Goal: Transaction & Acquisition: Purchase product/service

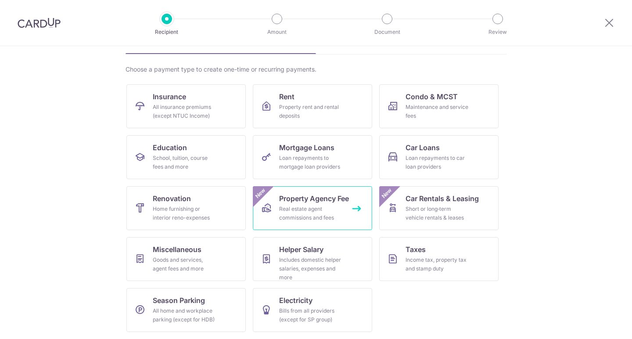
scroll to position [54, 0]
click at [313, 195] on span "Property Agency Fee" at bounding box center [314, 198] width 70 height 11
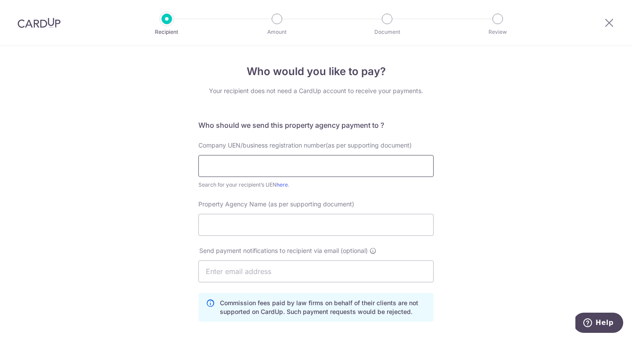
click at [265, 169] on input "text" at bounding box center [315, 166] width 235 height 22
paste input "199903004H"
type input "199903004H"
paste input "PROPNEX REALTY PTE LTD"
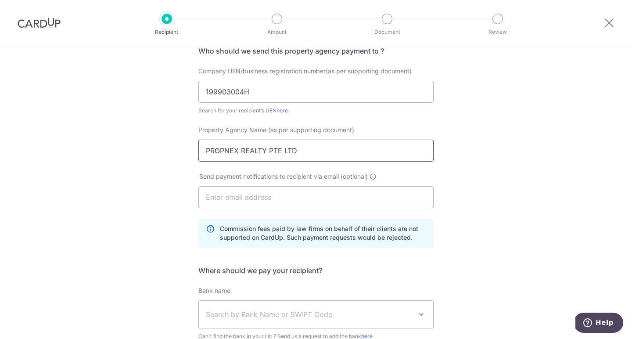
scroll to position [81, 0]
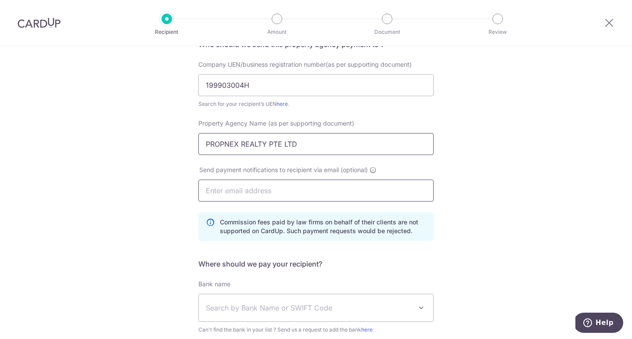
type input "PROPNEX REALTY PTE LTD"
paste input "taniaong86@gmail.com"
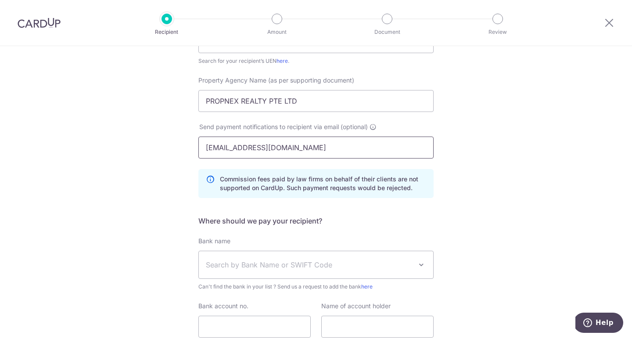
scroll to position [172, 0]
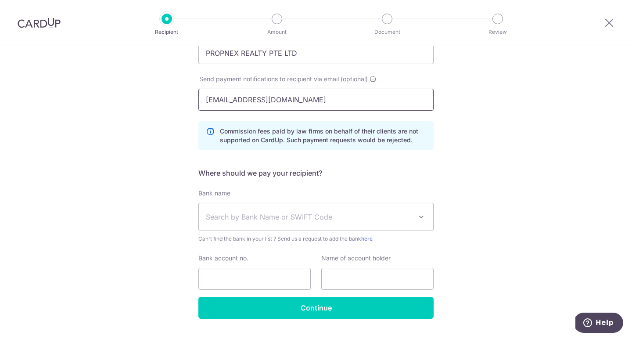
type input "taniaong86@gmail.com"
click at [285, 216] on span "Search by Bank Name or SWIFT Code" at bounding box center [309, 217] width 206 height 11
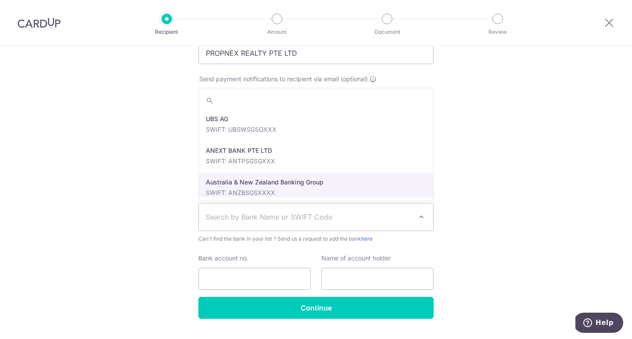
click at [126, 176] on div "Who would you like to pay? Your recipient does not need a CardUp account to rec…" at bounding box center [316, 117] width 632 height 486
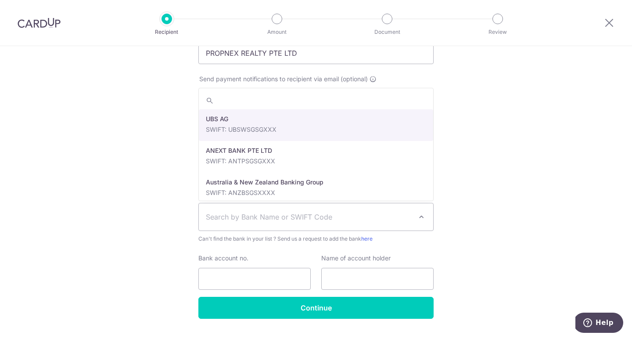
click at [310, 208] on span "Search by Bank Name or SWIFT Code" at bounding box center [316, 216] width 234 height 27
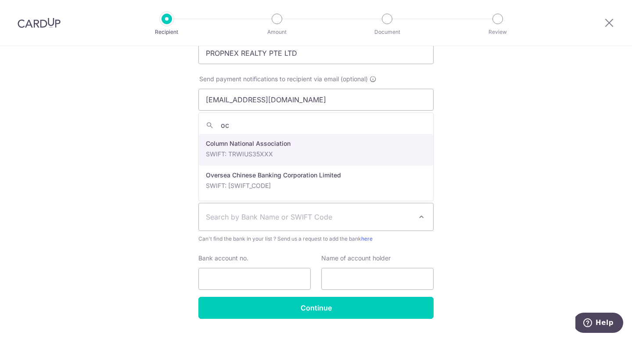
type input "ocb"
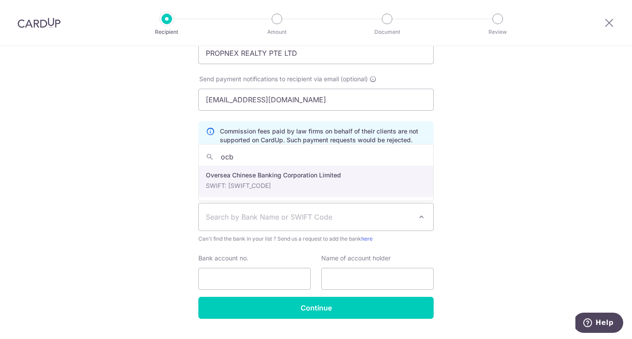
select select "12"
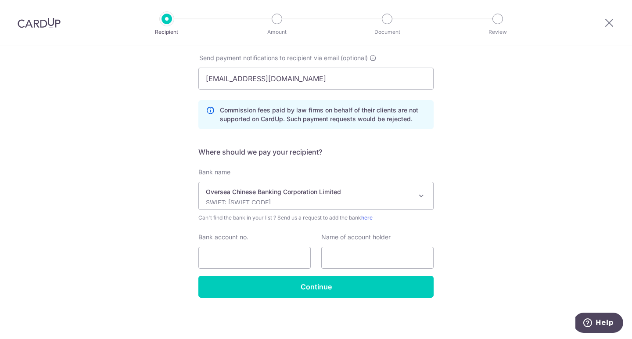
scroll to position [193, 0]
paste input "PropNex Realty Pte Ltd"
type input "PropNex Realty Pte Ltd"
click at [231, 254] on input "Bank account no." at bounding box center [254, 258] width 112 height 22
paste input "501-807-101-001"
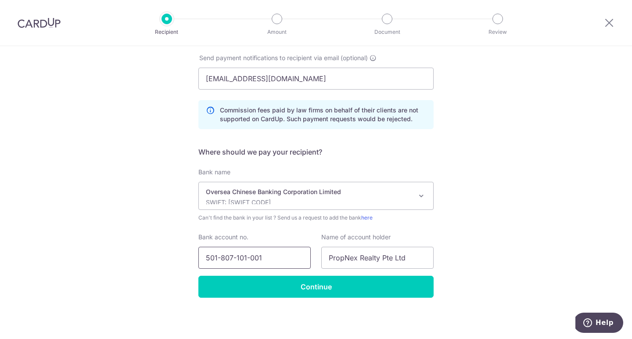
click at [221, 255] on input "501-807-101-001" at bounding box center [254, 258] width 112 height 22
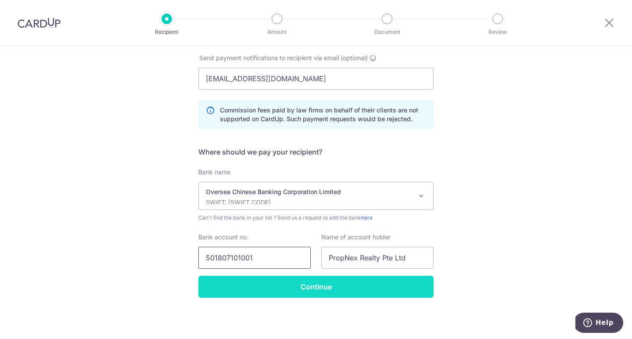
type input "501807101001"
click at [344, 289] on input "Continue" at bounding box center [315, 287] width 235 height 22
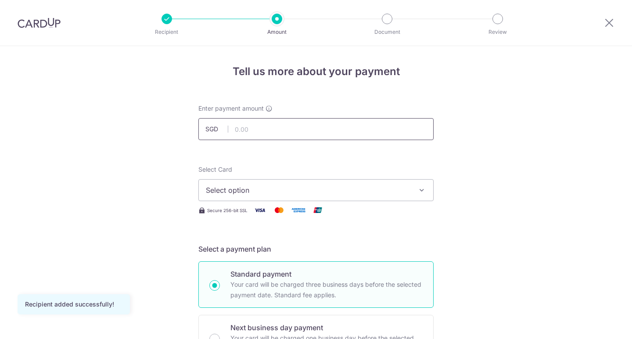
click at [277, 127] on input "text" at bounding box center [315, 129] width 235 height 22
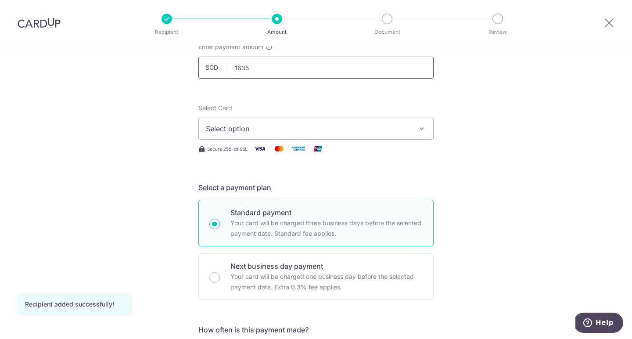
scroll to position [65, 0]
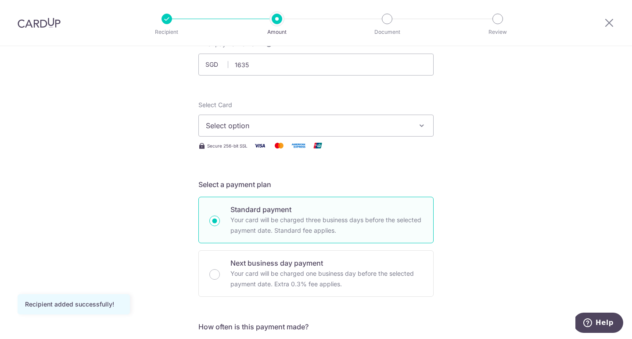
type input "1,635.00"
click at [289, 120] on button "Select option" at bounding box center [315, 126] width 235 height 22
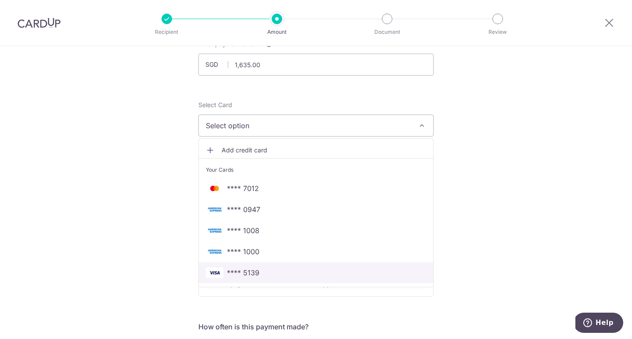
click at [264, 273] on span "**** 5139" at bounding box center [316, 272] width 220 height 11
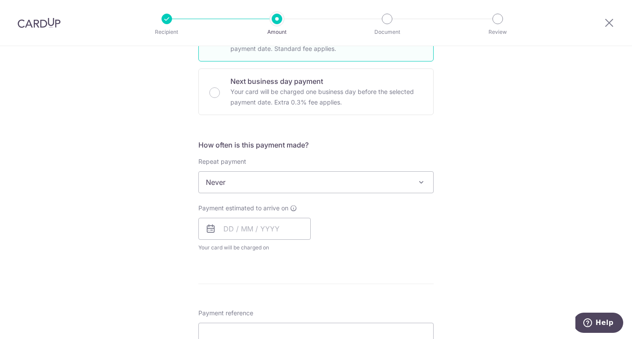
scroll to position [256, 0]
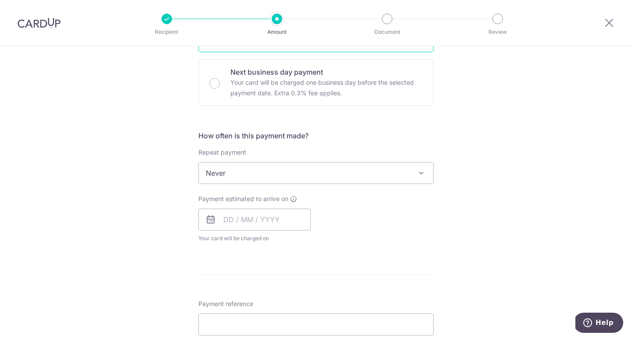
click at [327, 173] on span "Never" at bounding box center [316, 172] width 234 height 21
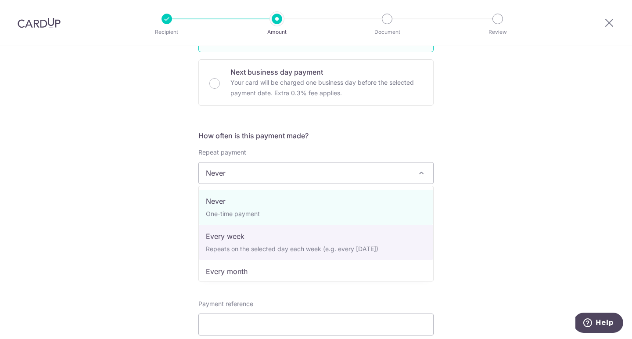
select select "2"
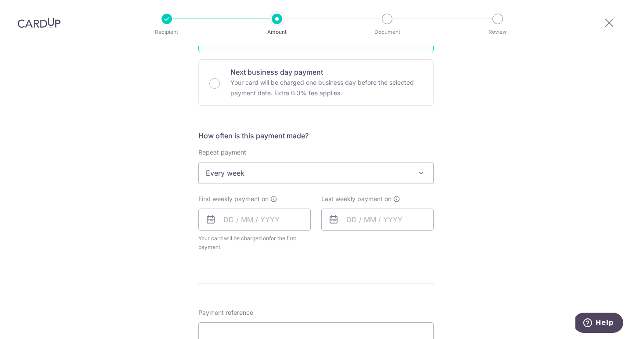
scroll to position [307, 0]
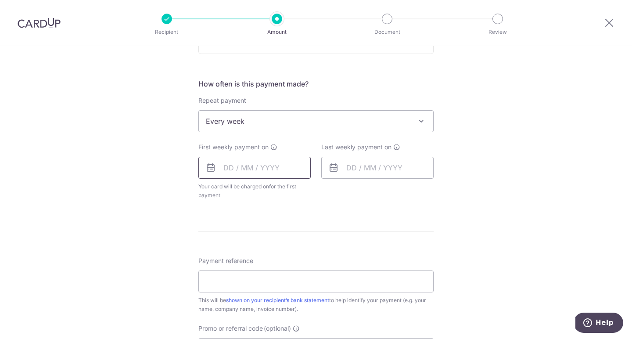
click at [227, 167] on input "text" at bounding box center [254, 168] width 112 height 22
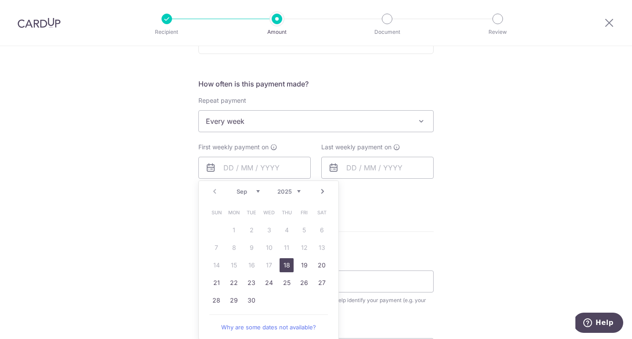
click at [288, 263] on link "18" at bounding box center [287, 265] width 14 height 14
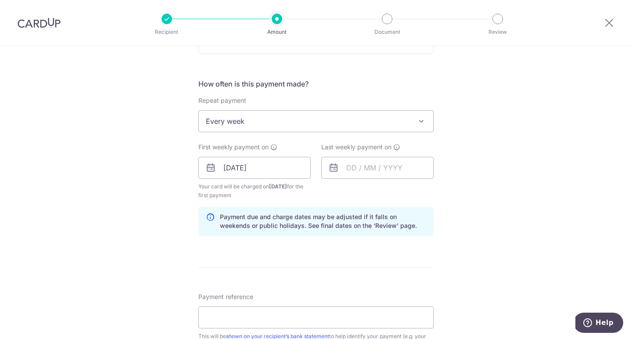
click at [308, 263] on form "Enter payment amount SGD 1,635.00 1635.00 Recipient added successfully! Select …" at bounding box center [315, 167] width 235 height 740
click at [231, 170] on input "[DATE]" at bounding box center [254, 168] width 112 height 22
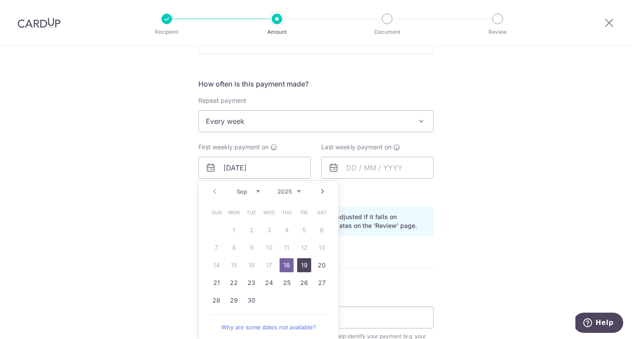
click at [302, 263] on link "19" at bounding box center [304, 265] width 14 height 14
type input "[DATE]"
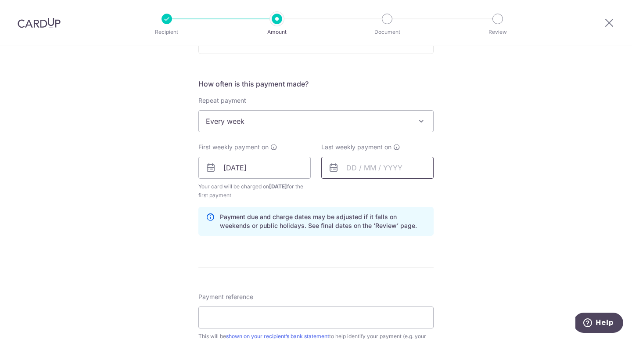
click at [347, 162] on input "text" at bounding box center [377, 168] width 112 height 22
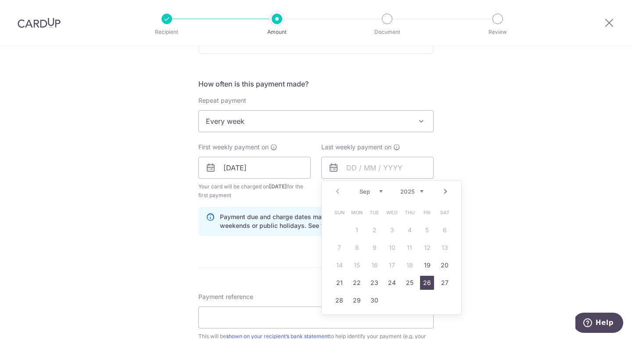
click at [429, 283] on link "26" at bounding box center [427, 283] width 14 height 14
type input "[DATE]"
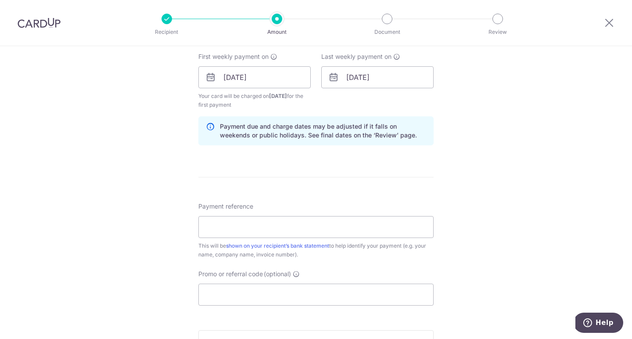
scroll to position [452, 0]
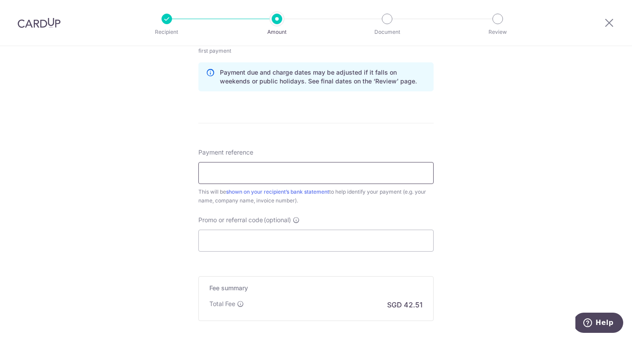
click at [318, 175] on input "Payment reference" at bounding box center [315, 173] width 235 height 22
paste input "IX250903162"
type input "IX250903162"
click at [287, 241] on input "Promo or referral code (optional)" at bounding box center [315, 241] width 235 height 22
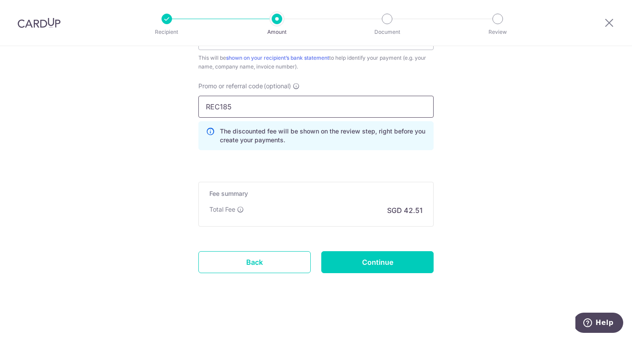
scroll to position [586, 0]
type input "REC185"
click at [373, 257] on input "Continue" at bounding box center [377, 262] width 112 height 22
type input "Create Schedule"
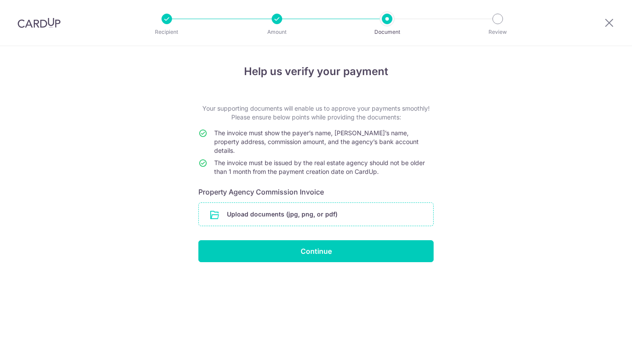
click at [280, 207] on input "file" at bounding box center [316, 214] width 234 height 23
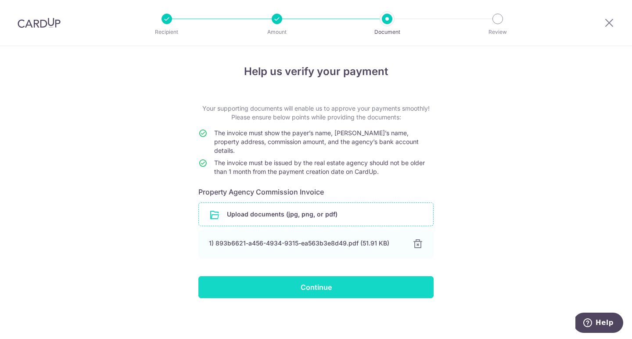
click at [334, 281] on input "Continue" at bounding box center [315, 287] width 235 height 22
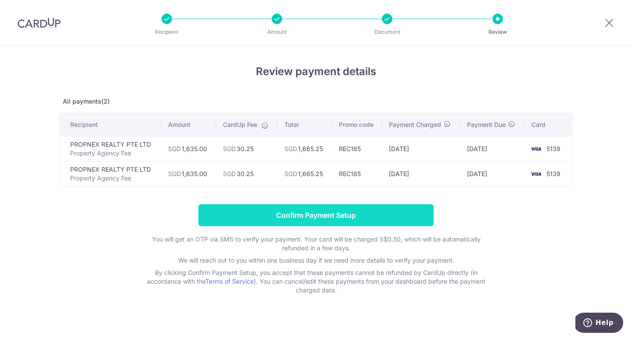
click at [332, 219] on input "Confirm Payment Setup" at bounding box center [315, 215] width 235 height 22
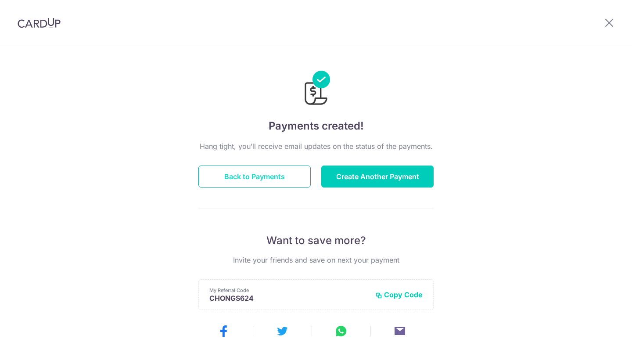
click at [275, 173] on button "Back to Payments" at bounding box center [254, 177] width 112 height 22
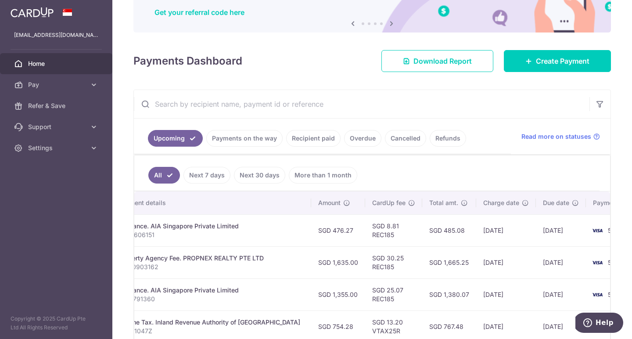
scroll to position [81, 0]
